Goal: Information Seeking & Learning: Learn about a topic

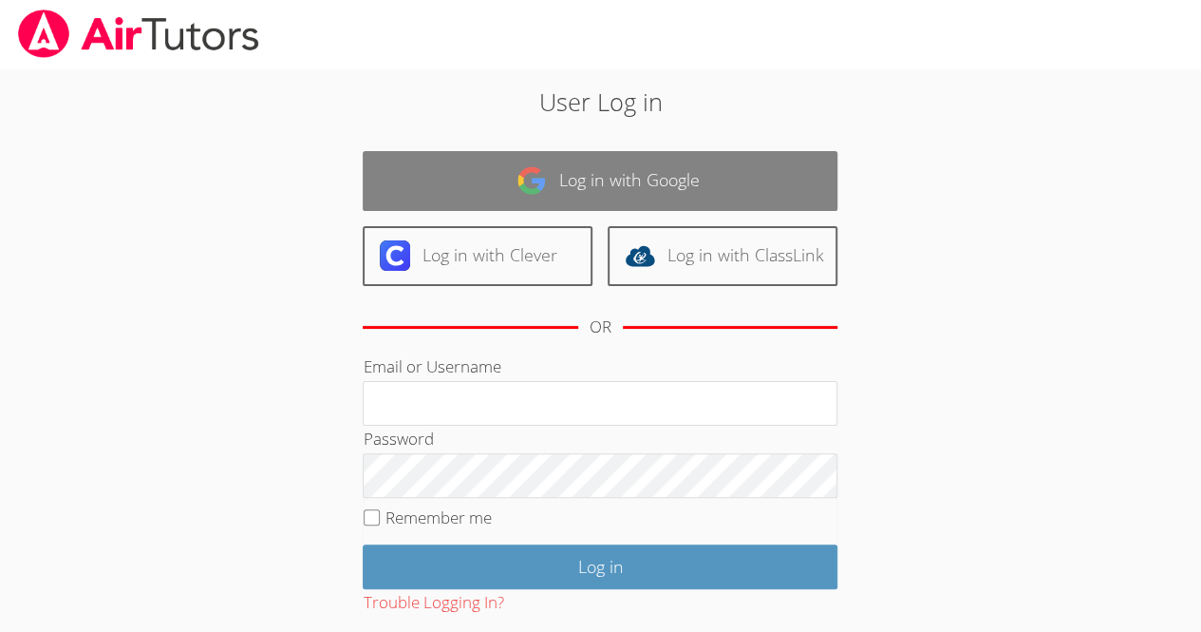
click at [572, 179] on link "Log in with Google" at bounding box center [600, 181] width 475 height 60
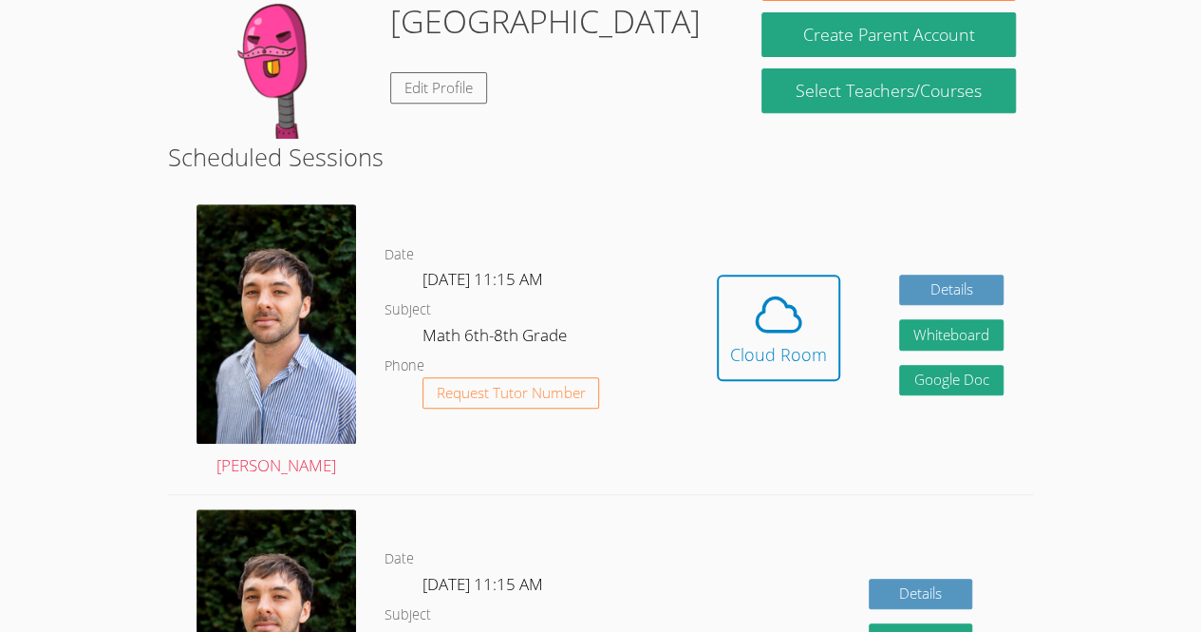
scroll to position [377, 0]
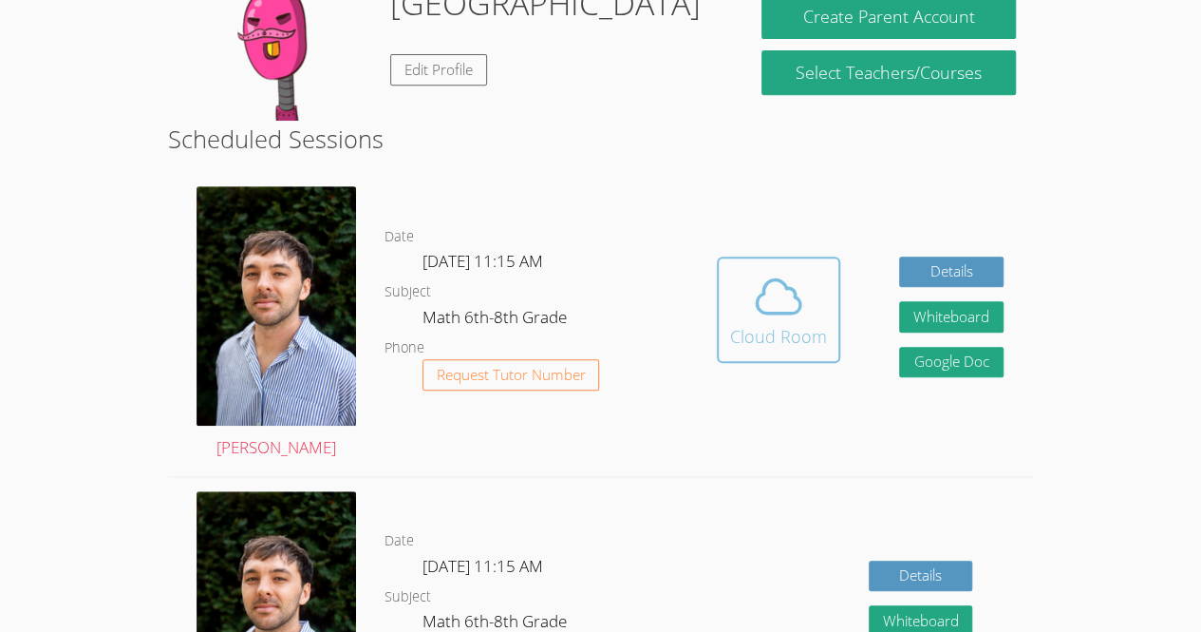
click at [807, 342] on div "Cloud Room" at bounding box center [778, 336] width 97 height 27
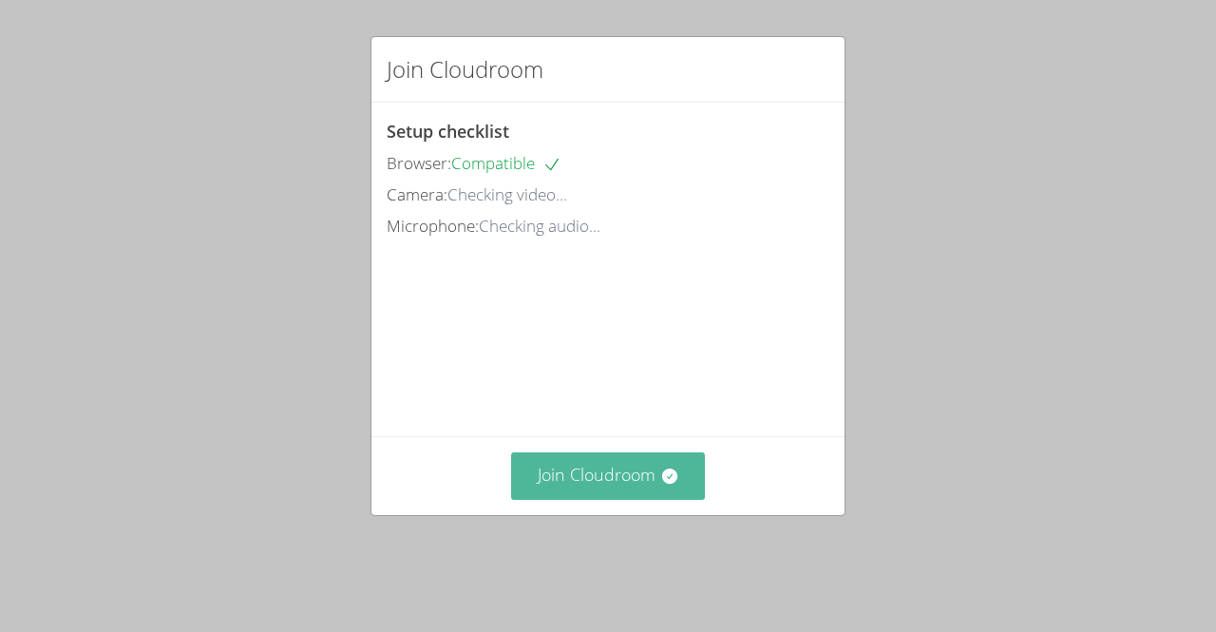
click at [532, 499] on button "Join Cloudroom" at bounding box center [608, 475] width 195 height 47
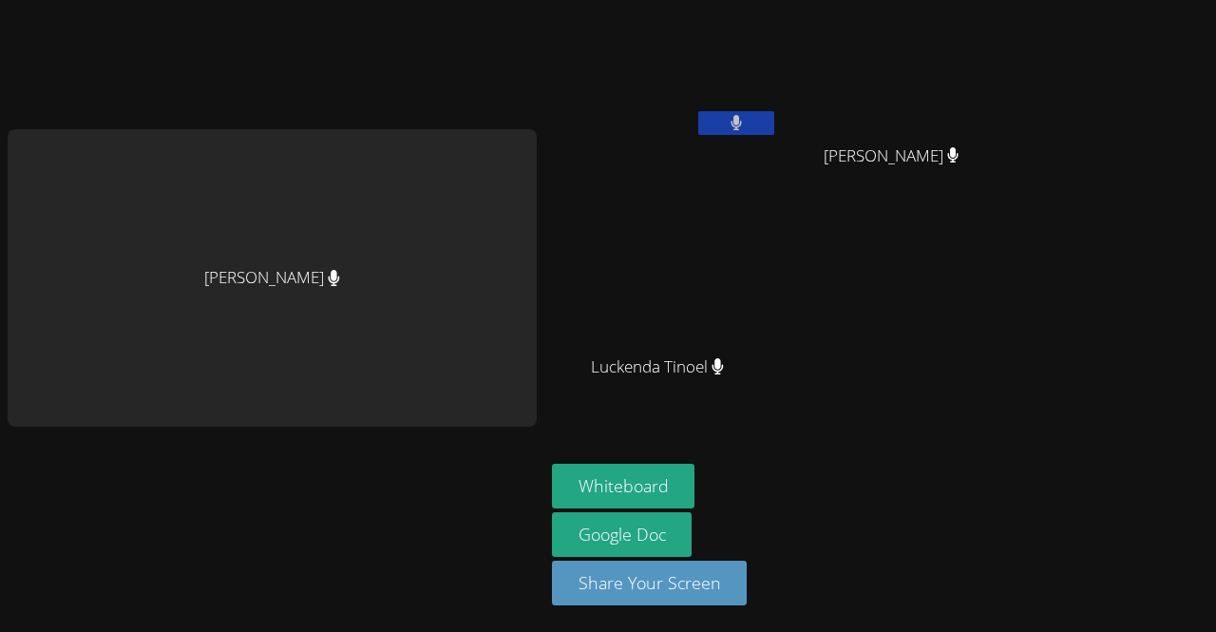
click at [762, 119] on button at bounding box center [736, 123] width 76 height 24
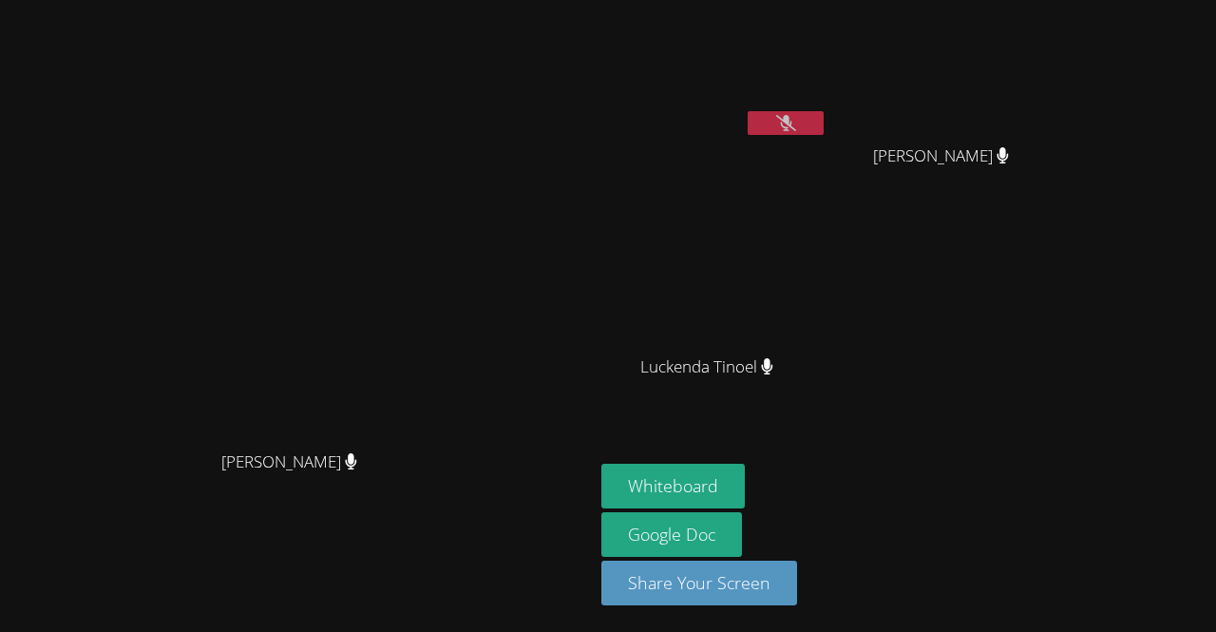
click at [823, 115] on button at bounding box center [785, 123] width 76 height 24
click at [363, 380] on video at bounding box center [297, 278] width 285 height 326
click at [745, 484] on button "Whiteboard" at bounding box center [672, 485] width 143 height 45
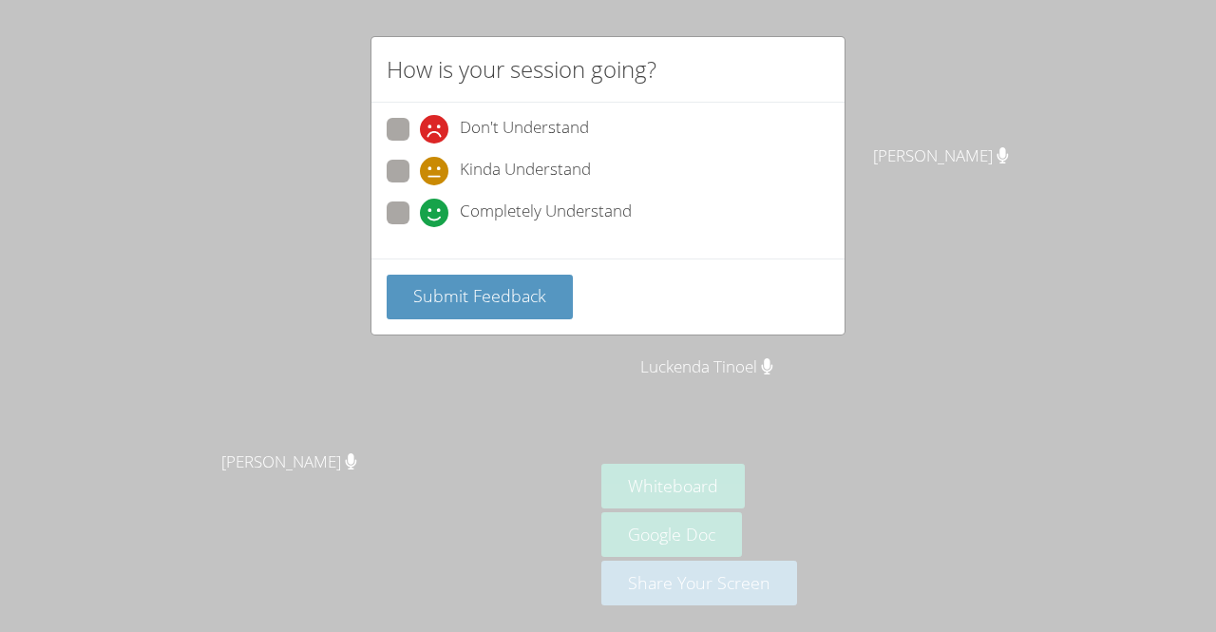
click at [513, 159] on span "Kinda Understand" at bounding box center [525, 171] width 131 height 28
click at [436, 160] on input "Kinda Understand" at bounding box center [428, 168] width 16 height 16
radio input "true"
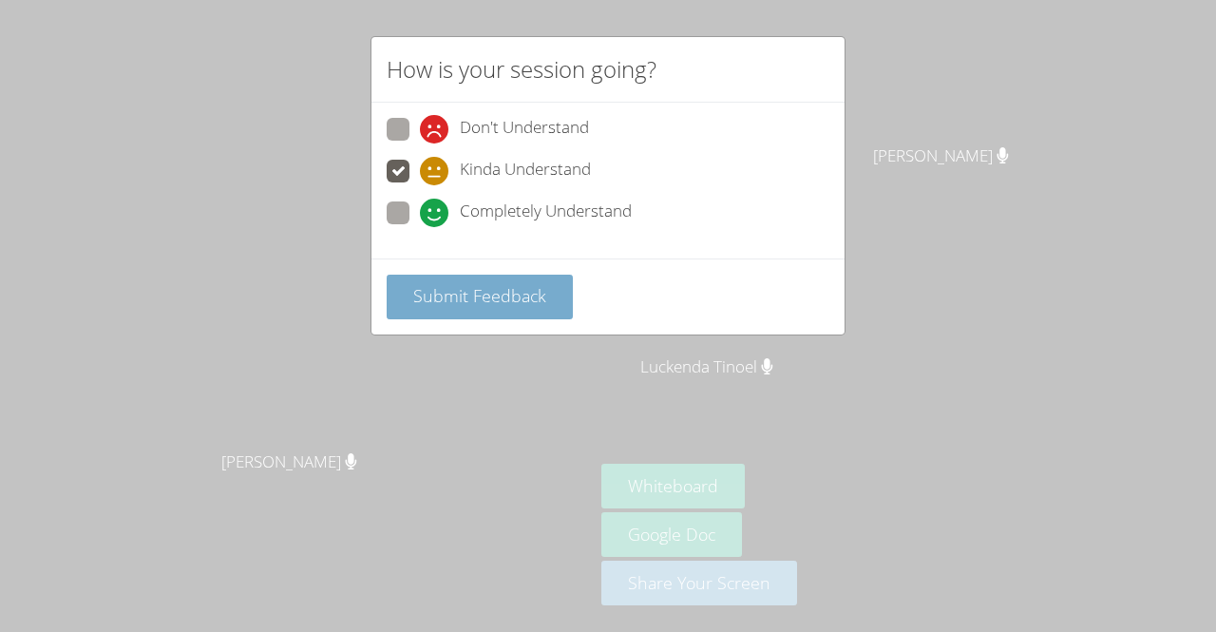
click at [545, 296] on button "Submit Feedback" at bounding box center [480, 296] width 186 height 45
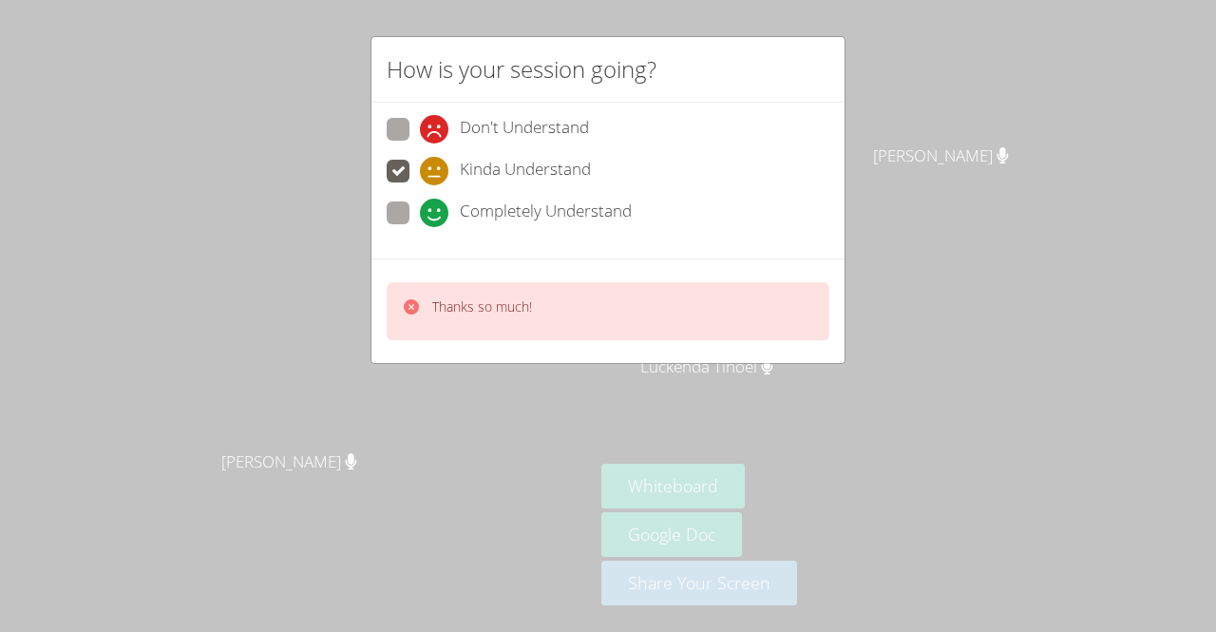
click at [630, 211] on span "Completely Understand" at bounding box center [546, 213] width 172 height 28
click at [436, 211] on input "Completely Understand" at bounding box center [428, 209] width 16 height 16
radio input "true"
click at [631, 205] on span "Completely Understand" at bounding box center [546, 213] width 172 height 28
click at [436, 205] on input "Completely Understand" at bounding box center [428, 209] width 16 height 16
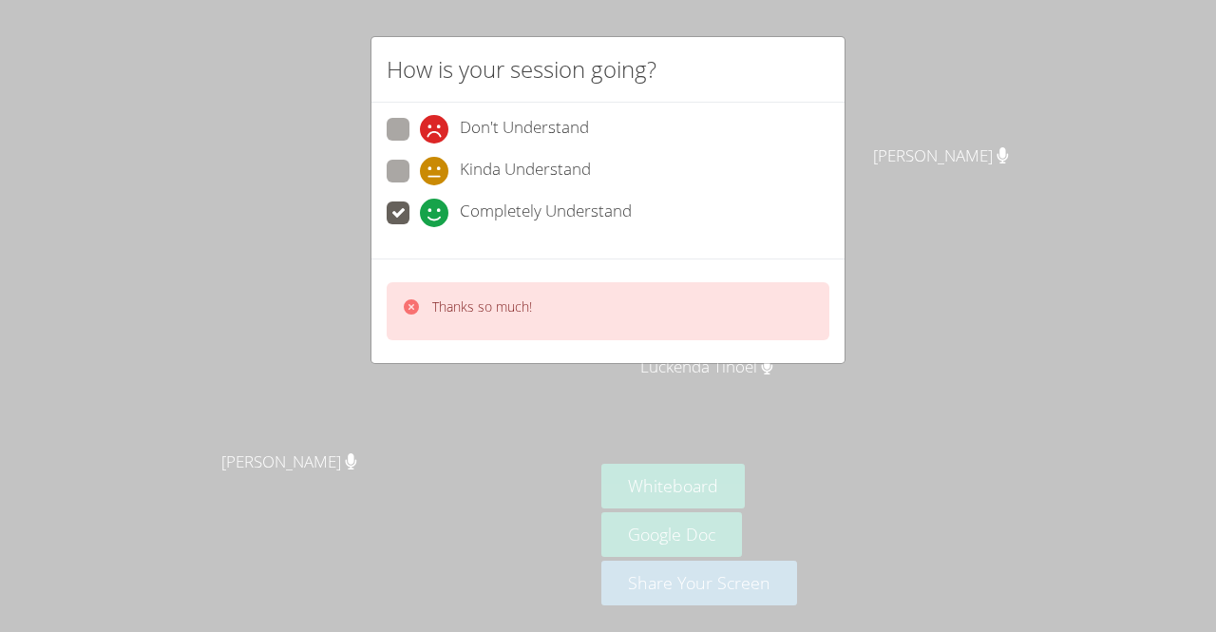
click at [680, 317] on div "Thanks so much!" at bounding box center [608, 311] width 443 height 58
click at [697, 312] on div "Thanks so much!" at bounding box center [608, 311] width 443 height 58
click at [707, 312] on div "Thanks so much!" at bounding box center [608, 311] width 443 height 58
click at [868, 82] on div "How is your session going? Don't Understand Kinda Understand Completely Underst…" at bounding box center [608, 316] width 1216 height 632
click at [827, 103] on video at bounding box center [714, 71] width 226 height 127
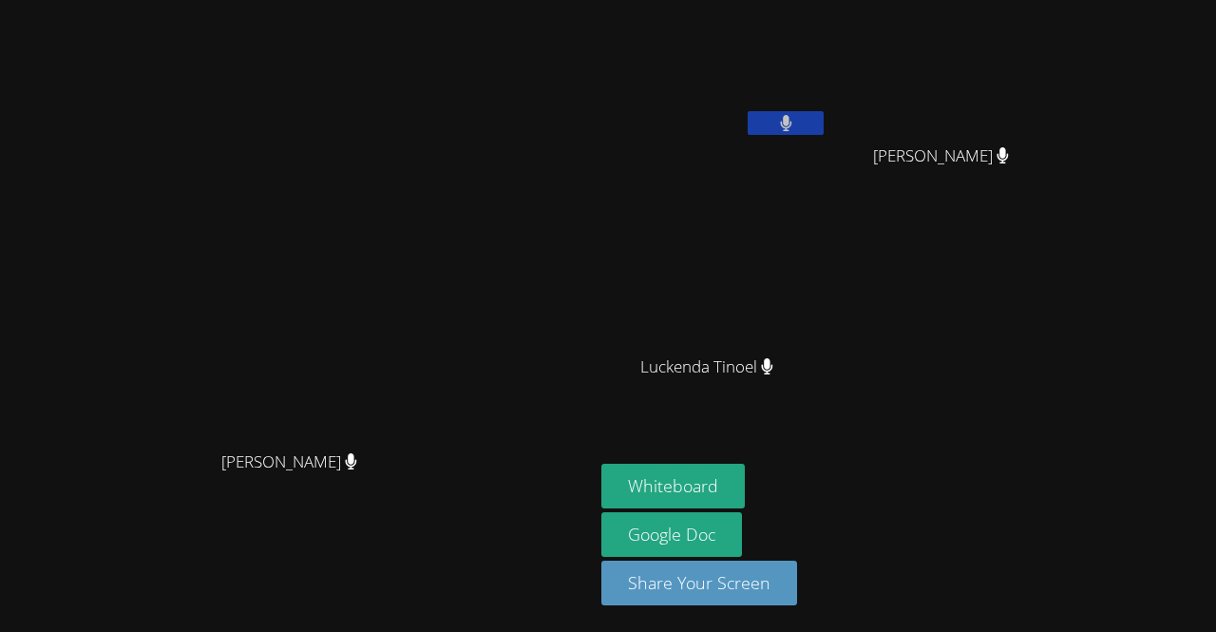
click at [827, 109] on video at bounding box center [714, 71] width 226 height 127
